Goal: Navigation & Orientation: Understand site structure

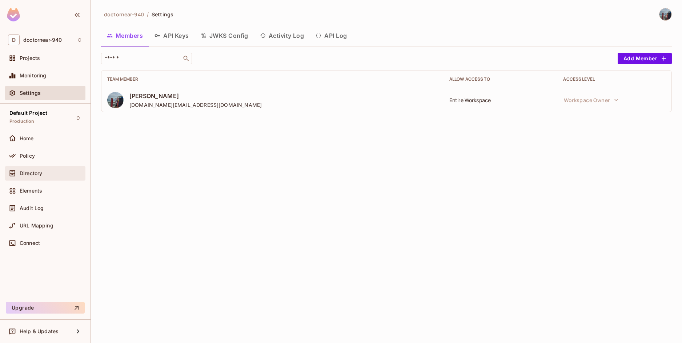
click at [52, 177] on div "Directory" at bounding box center [45, 173] width 75 height 9
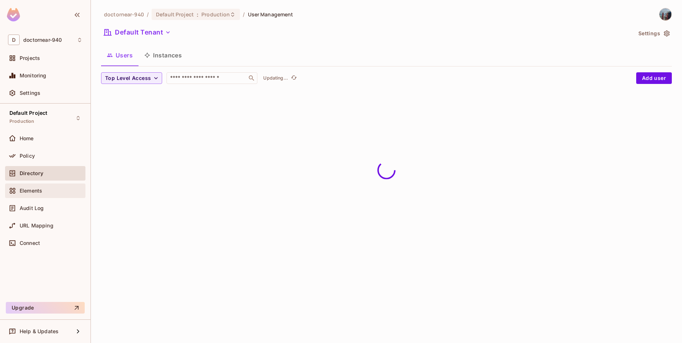
click at [44, 192] on div "Elements" at bounding box center [51, 191] width 63 height 6
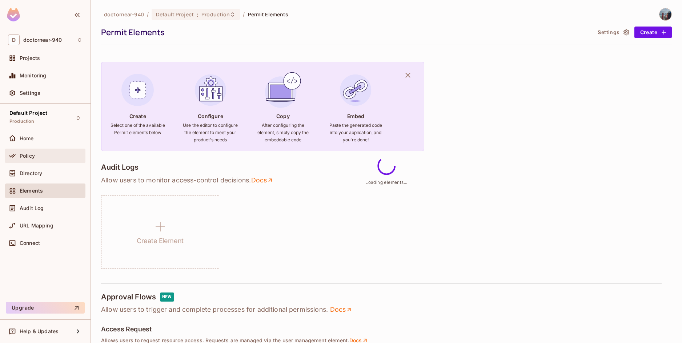
click at [51, 160] on div "Policy" at bounding box center [45, 156] width 75 height 9
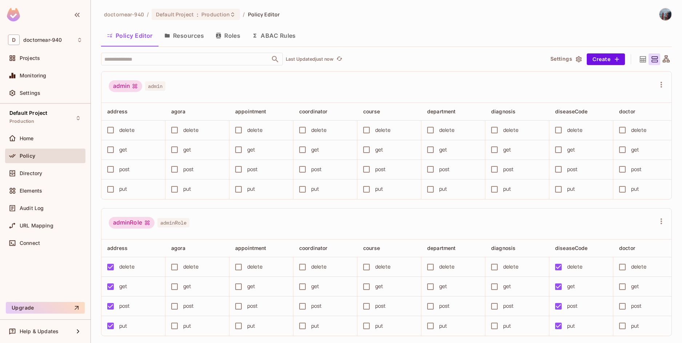
click at [45, 181] on div "Directory" at bounding box center [45, 174] width 80 height 17
click at [47, 177] on div "Directory" at bounding box center [45, 173] width 75 height 9
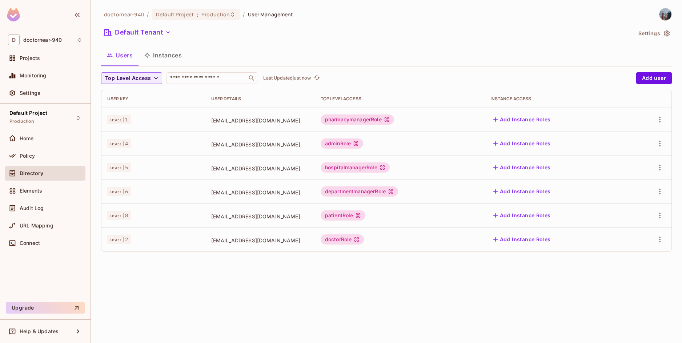
click at [204, 298] on div "doctornear-940 / Default Project : Production / User Management Default Tenant …" at bounding box center [386, 171] width 591 height 343
click at [217, 277] on div "doctornear-940 / Default Project : Production / User Management Default Tenant …" at bounding box center [386, 171] width 591 height 343
click at [373, 293] on div "doctornear-940 / Default Project : Production / User Management Default Tenant …" at bounding box center [386, 171] width 591 height 343
click at [218, 272] on div "doctornear-940 / Default Project : Production / User Management Default Tenant …" at bounding box center [386, 171] width 591 height 343
click at [275, 279] on div "doctornear-940 / Default Project : Production / User Management Default Tenant …" at bounding box center [386, 171] width 591 height 343
